Goal: Transaction & Acquisition: Purchase product/service

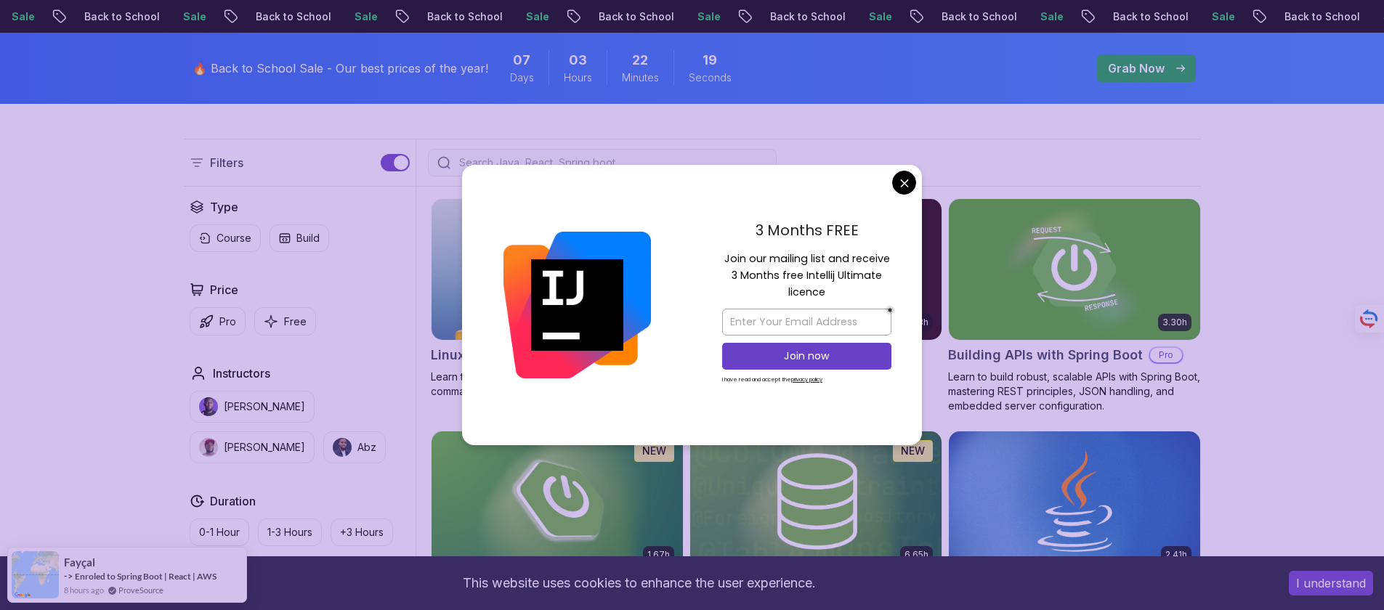
scroll to position [328, 0]
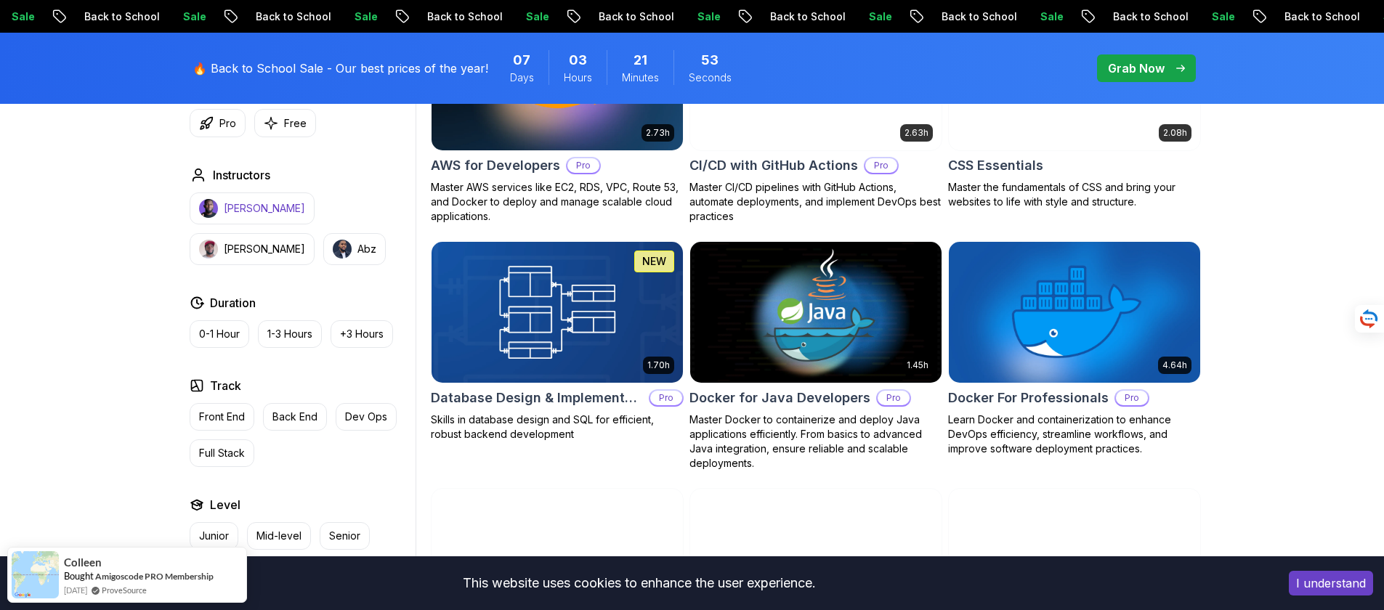
scroll to position [1196, 0]
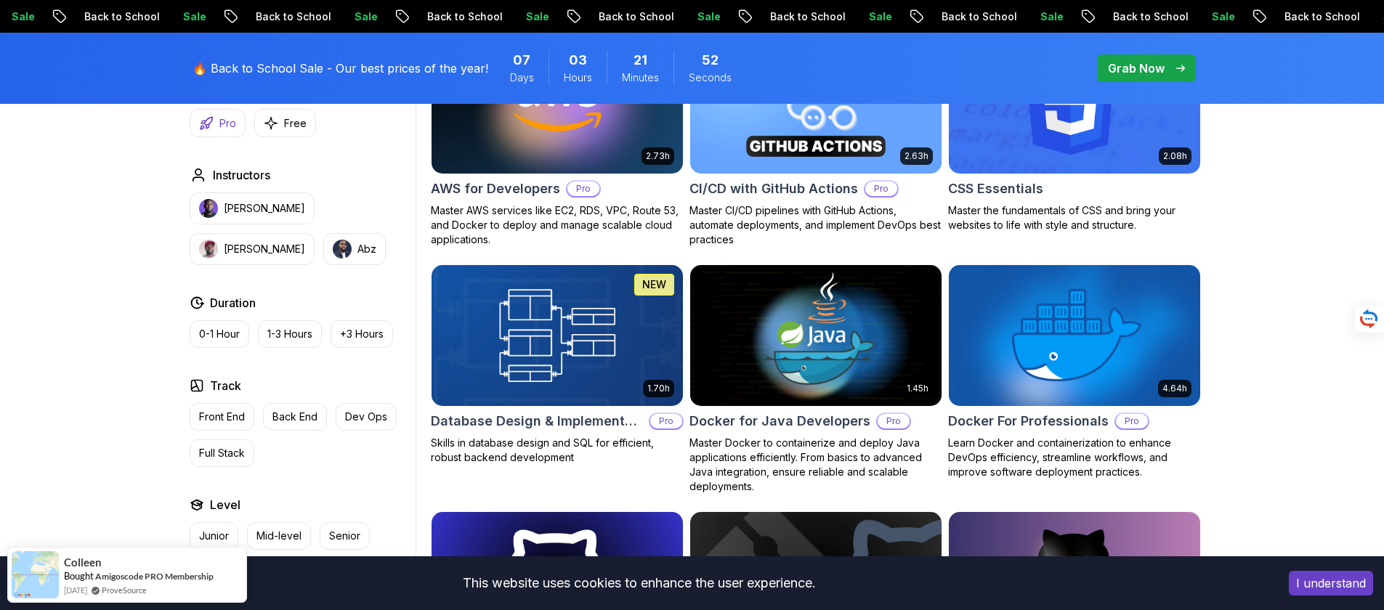
click at [216, 135] on button "Pro" at bounding box center [218, 123] width 56 height 28
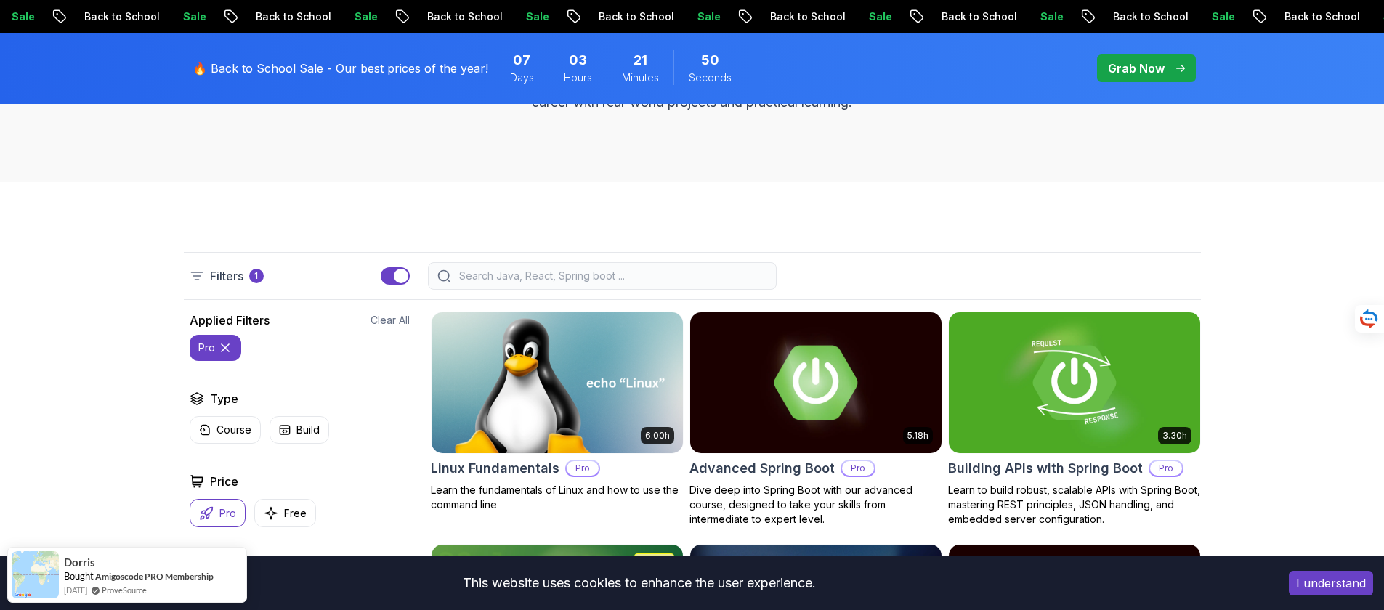
scroll to position [238, 0]
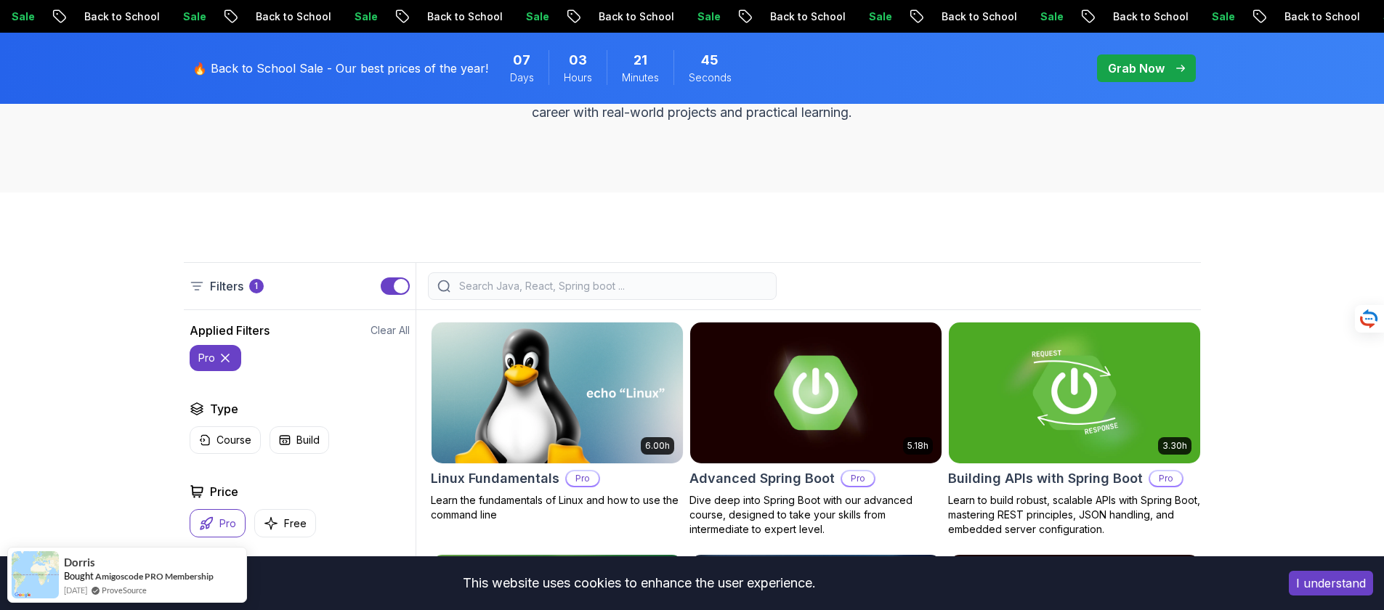
click at [1174, 76] on div "Grab Now" at bounding box center [1146, 68] width 77 height 17
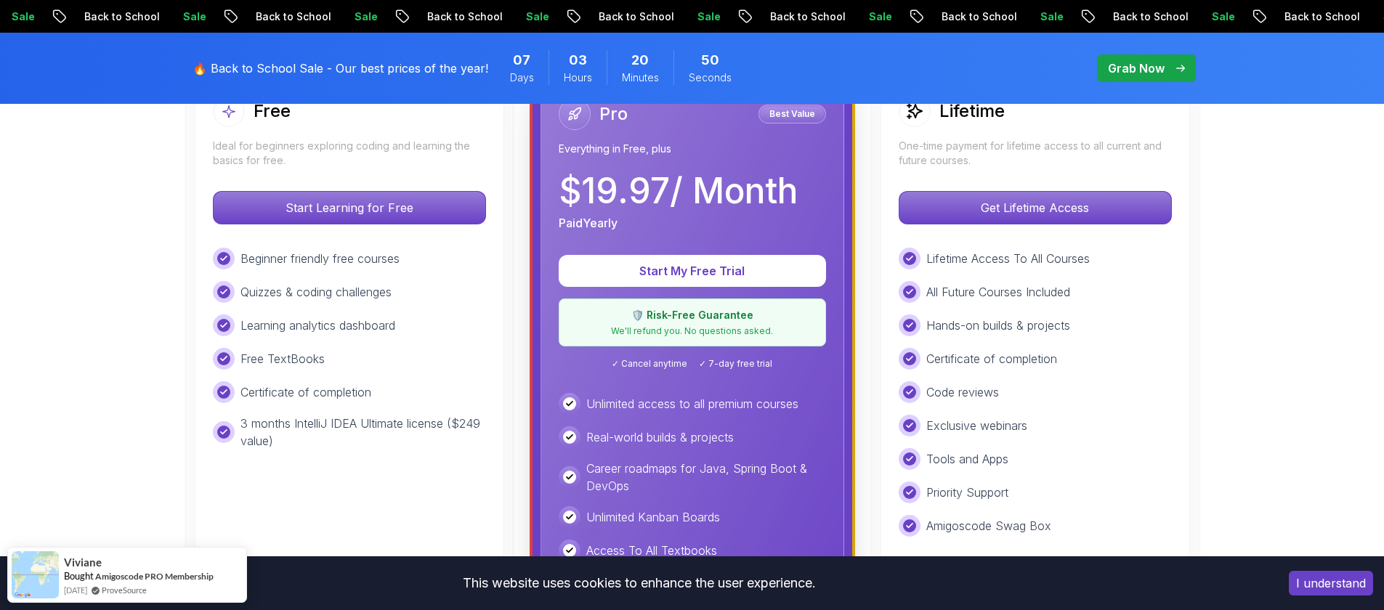
scroll to position [399, 0]
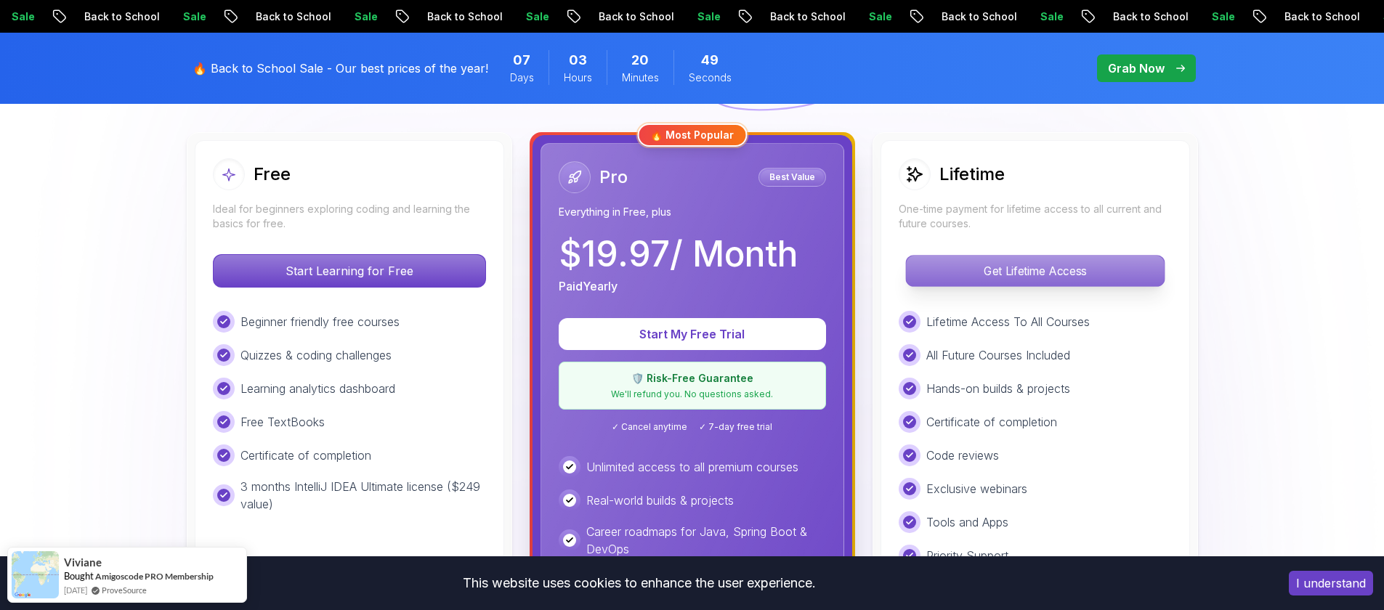
click at [1130, 258] on p "Get Lifetime Access" at bounding box center [1035, 271] width 258 height 31
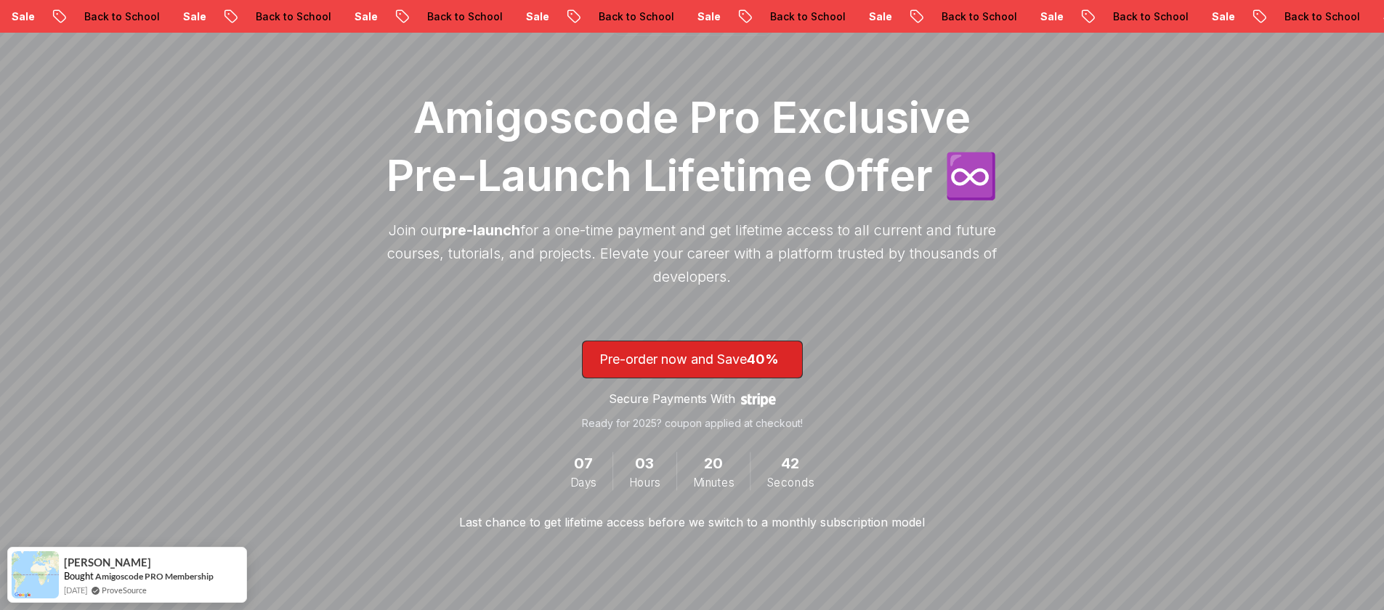
scroll to position [147, 0]
